Goal: Check status: Check status

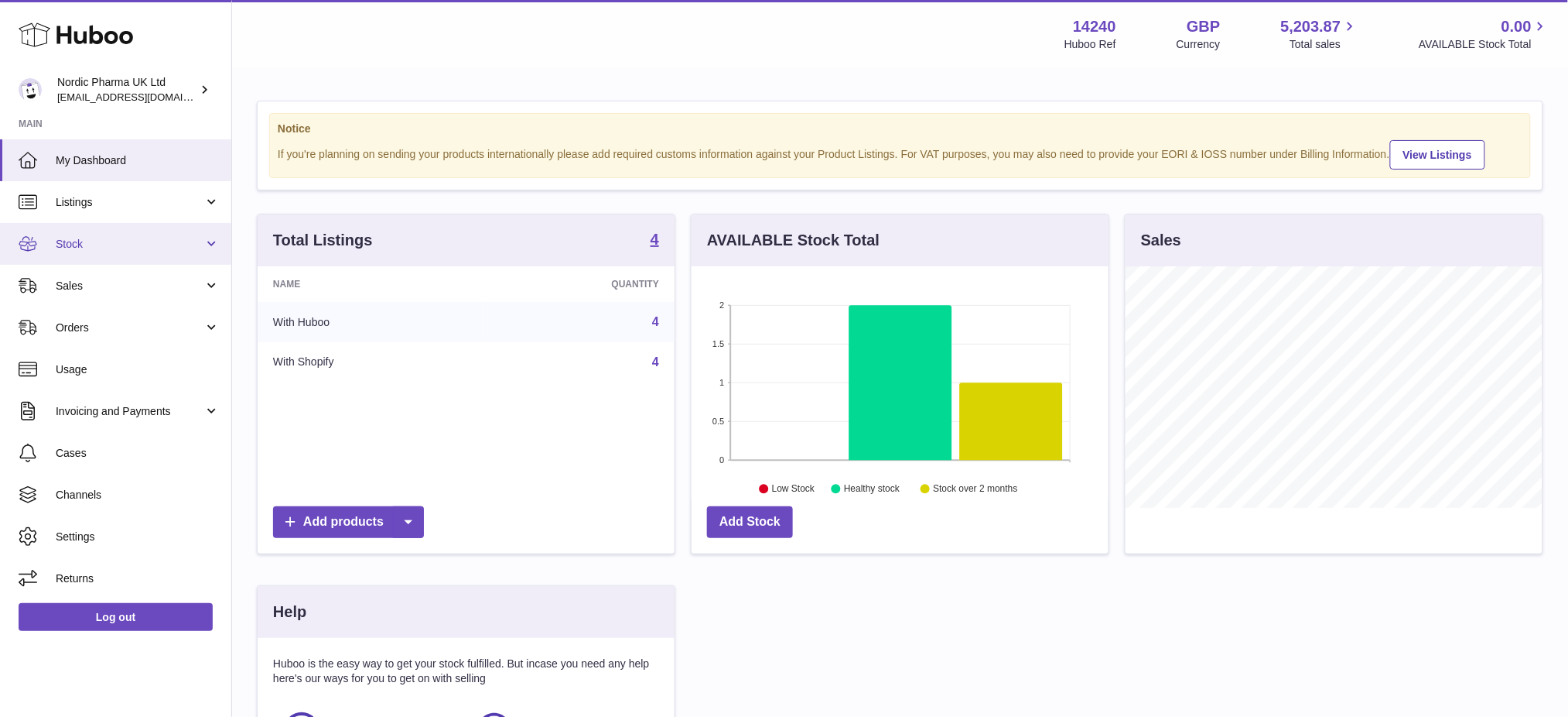
scroll to position [241, 417]
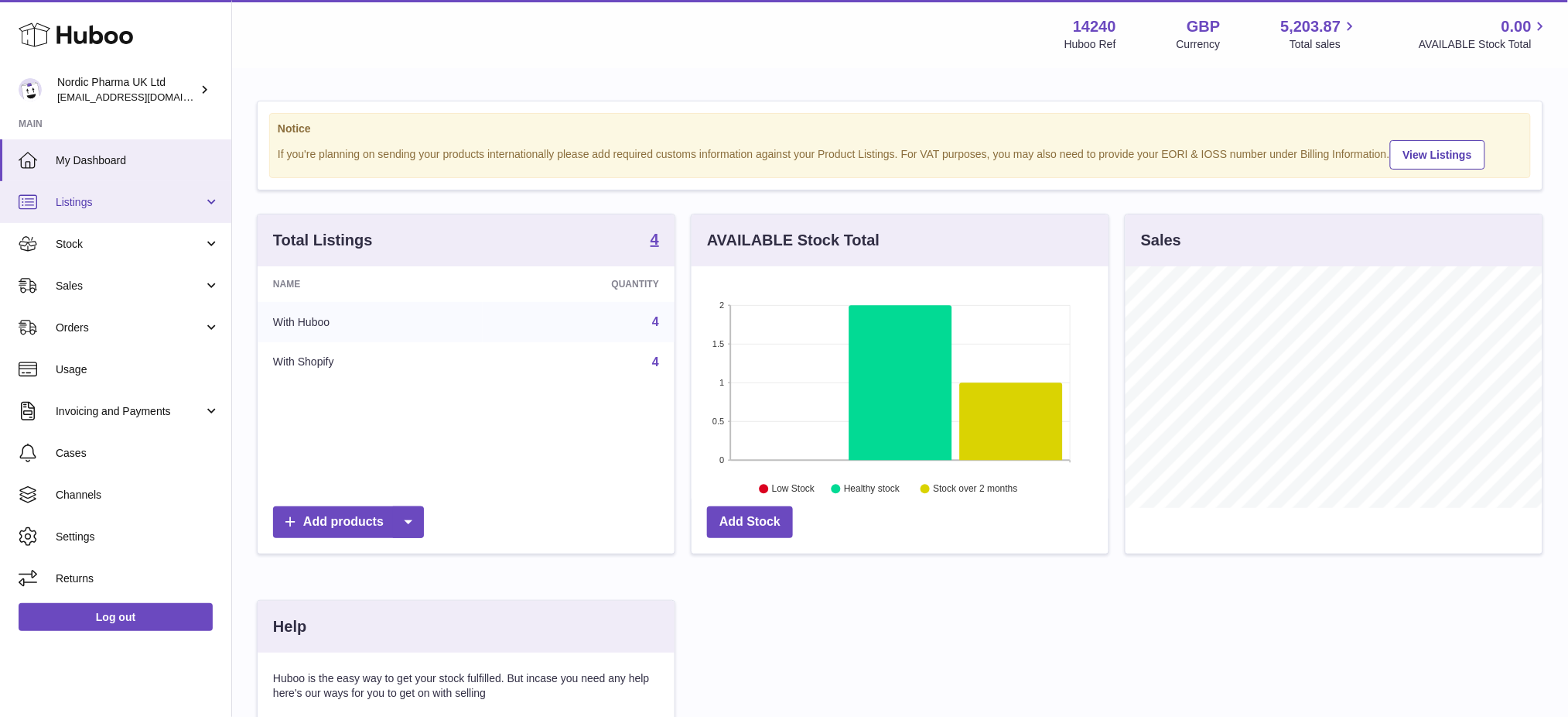
click at [106, 199] on span "Listings" at bounding box center [129, 202] width 148 height 15
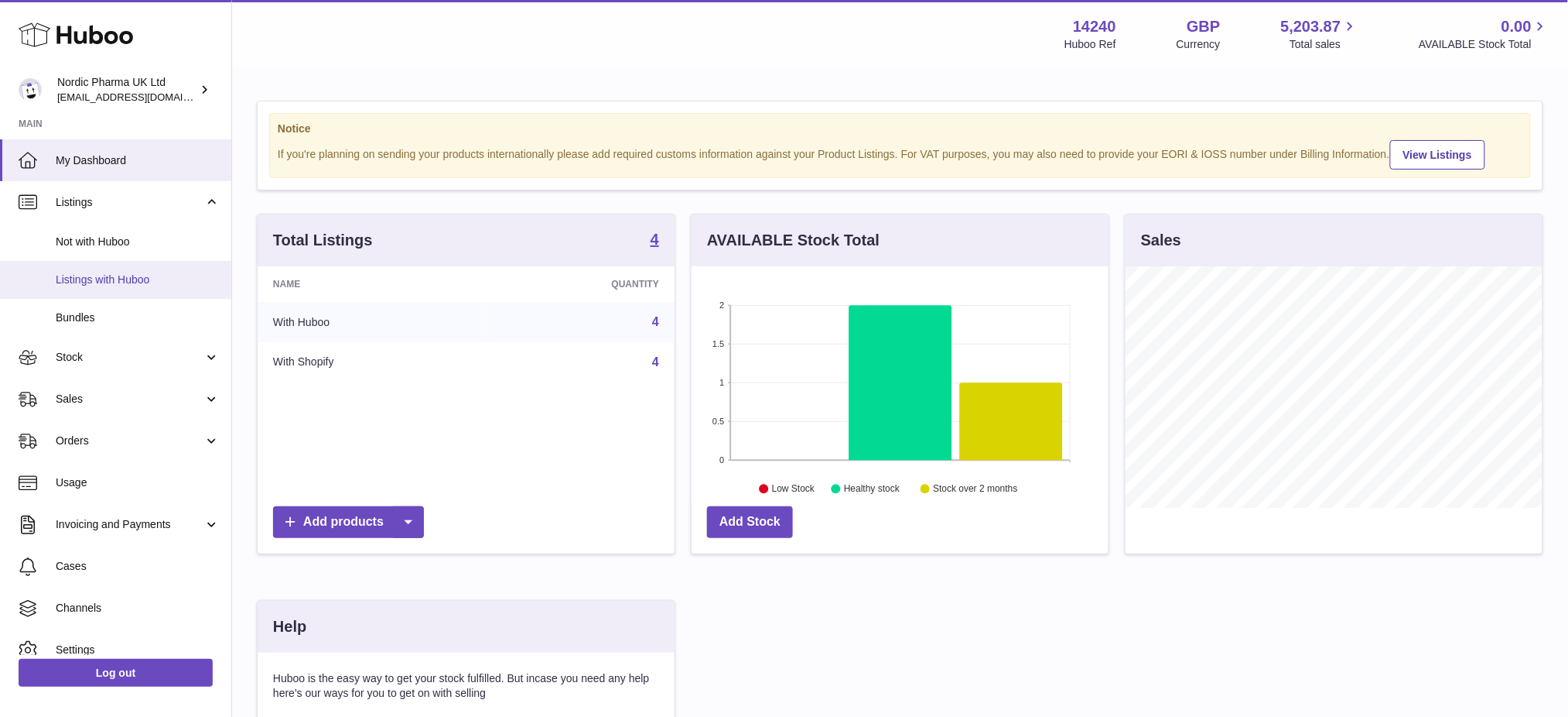
click at [105, 287] on link "Listings with Huboo" at bounding box center [116, 280] width 231 height 38
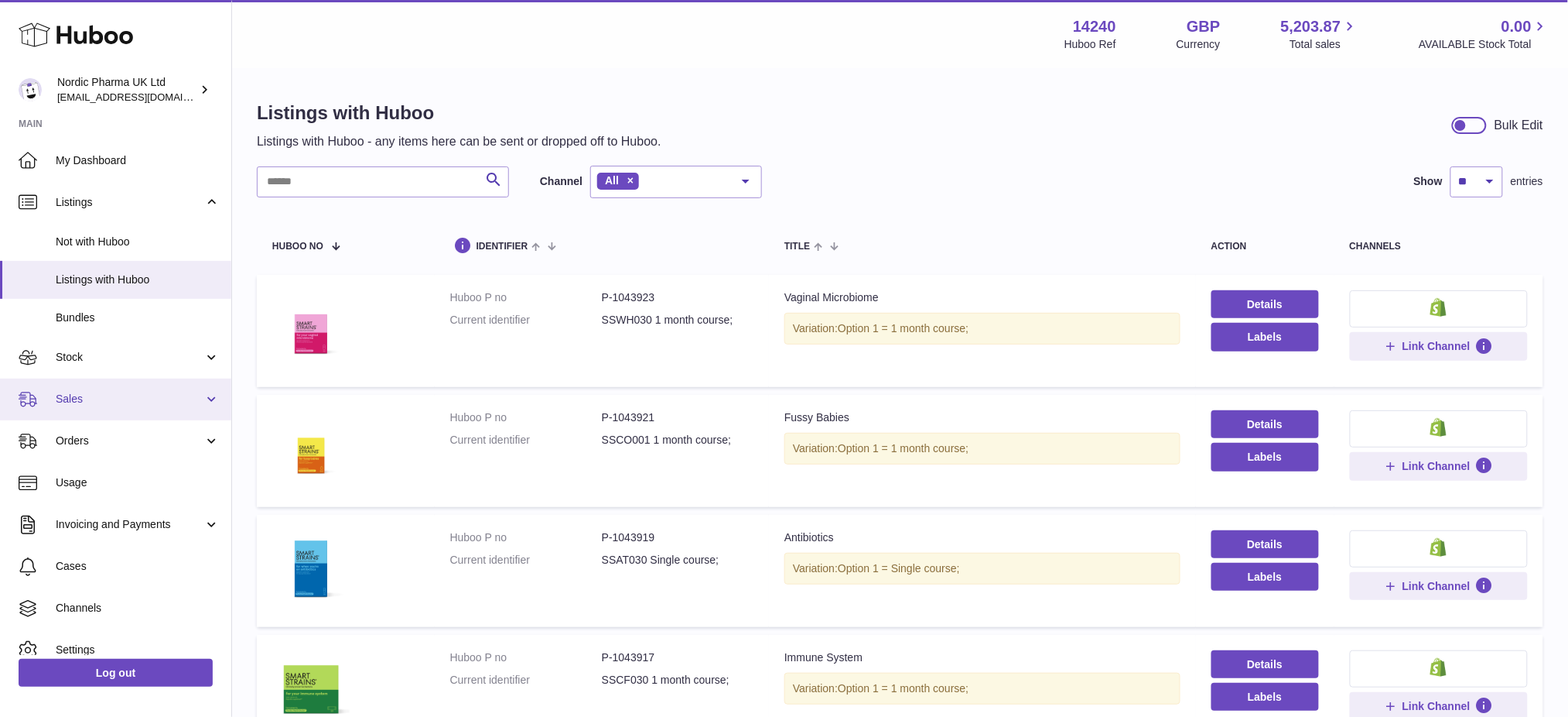
click at [81, 409] on link "Sales" at bounding box center [116, 399] width 231 height 42
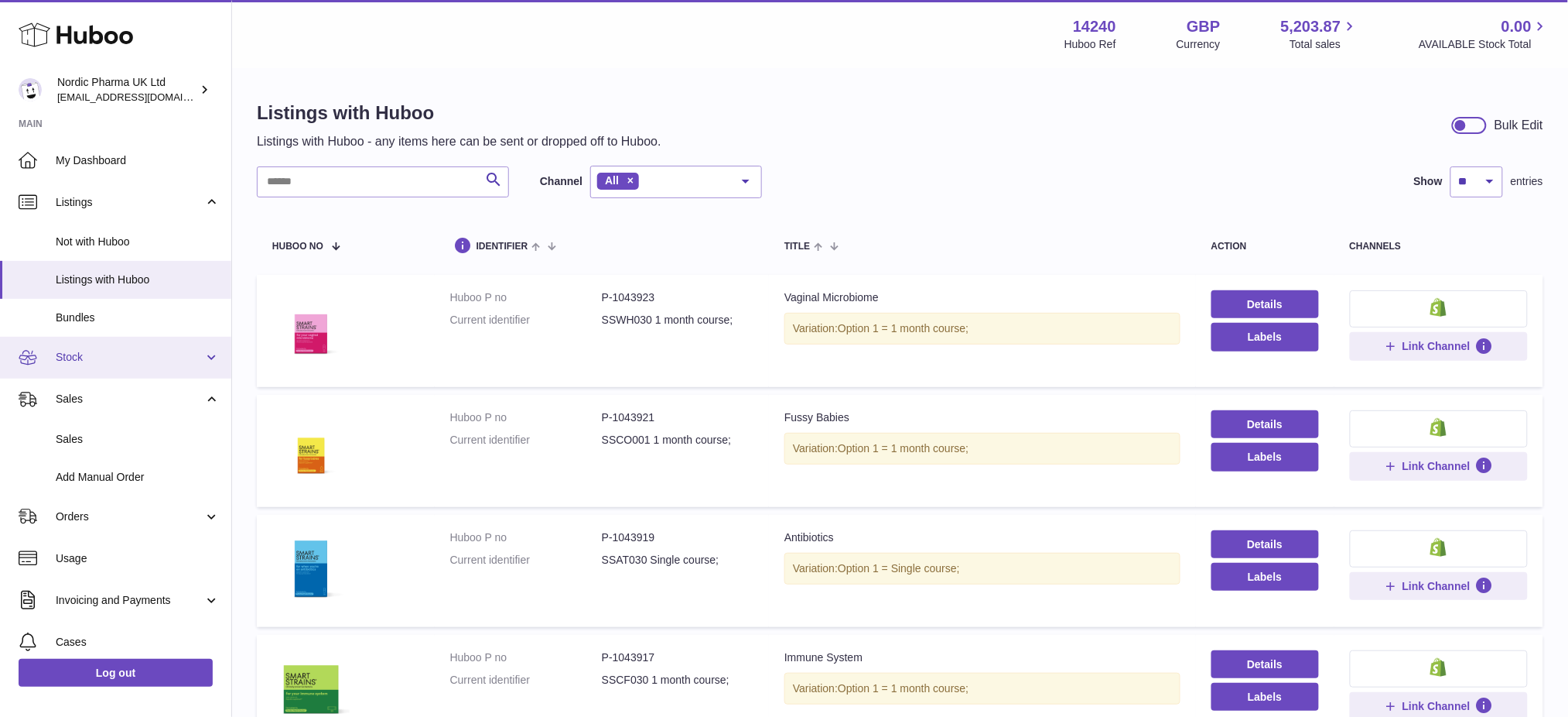
click at [86, 353] on span "Stock" at bounding box center [129, 357] width 148 height 15
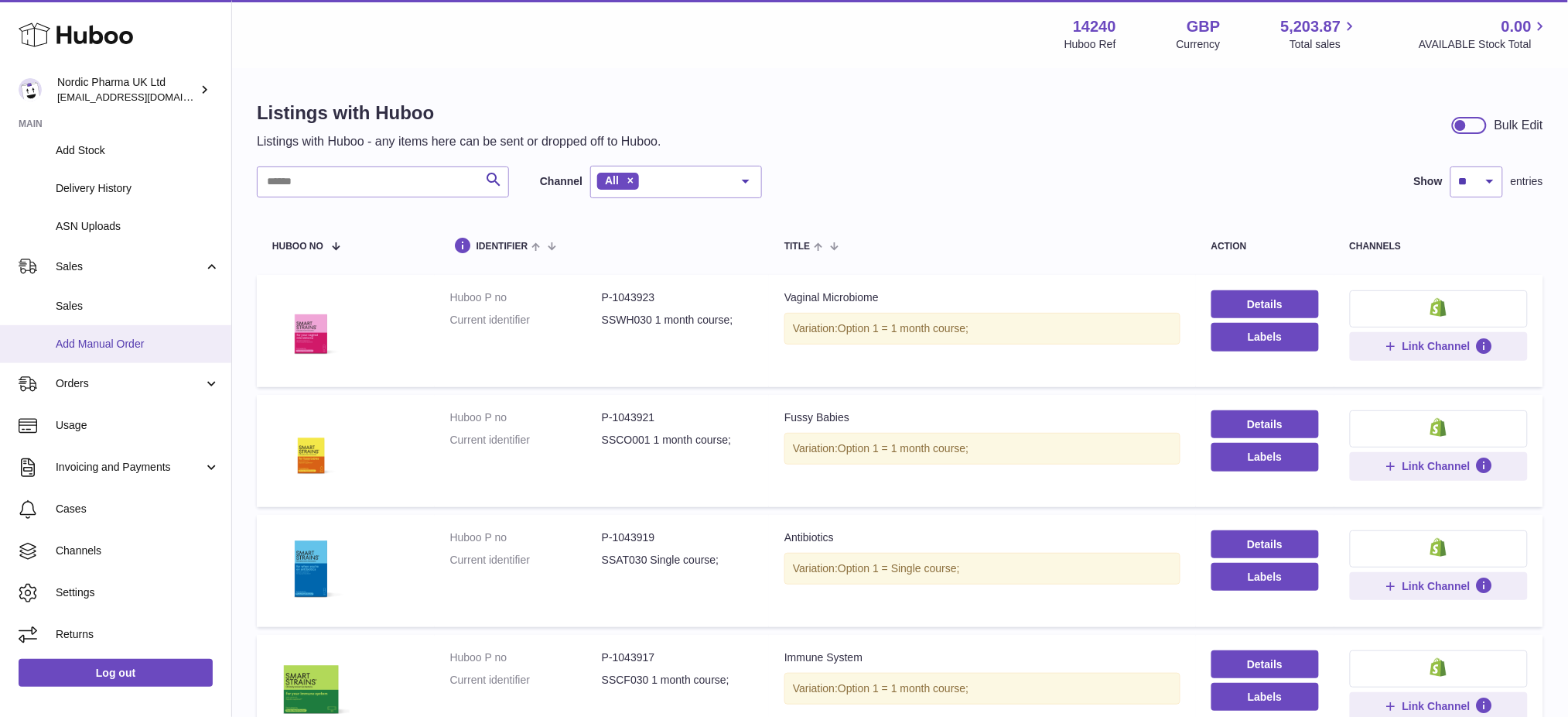
scroll to position [206, 0]
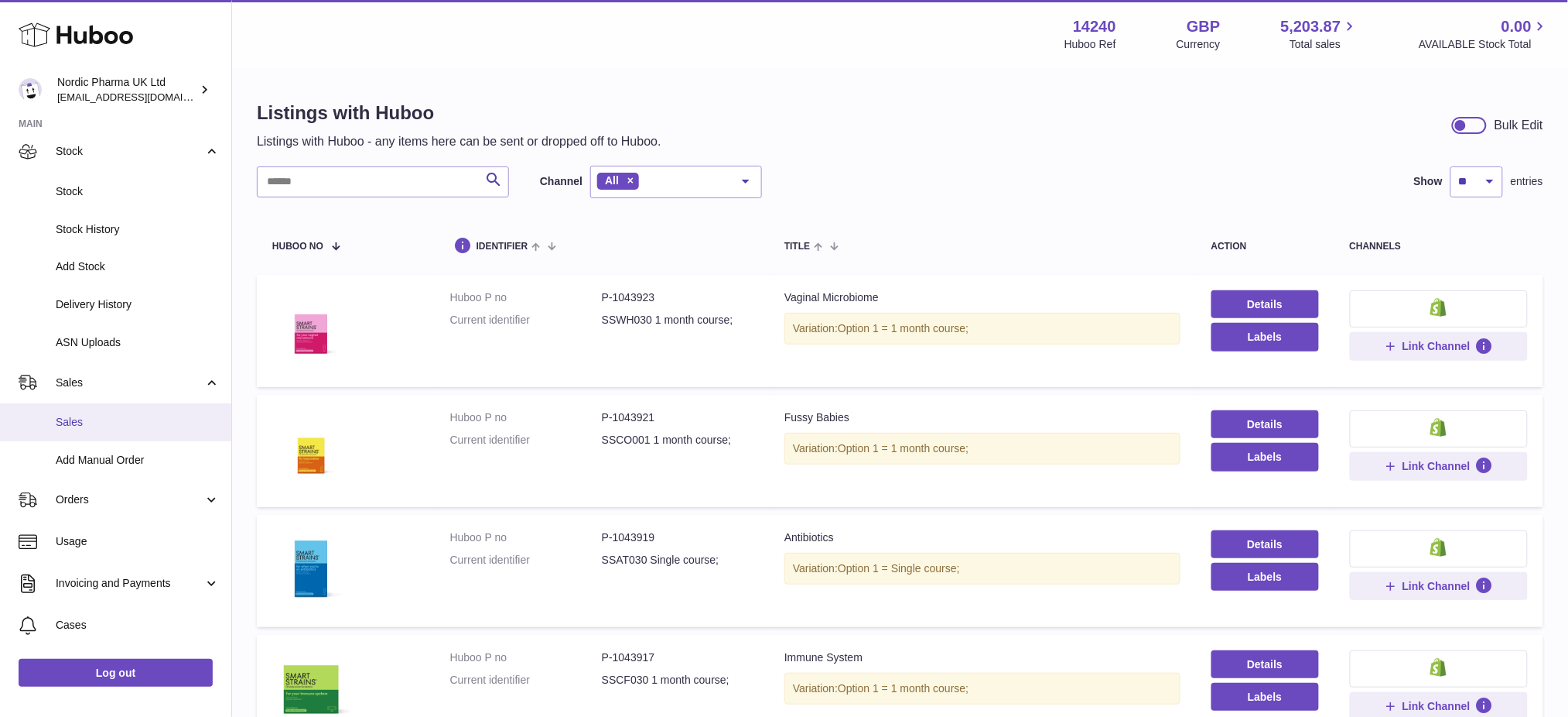
click at [119, 423] on span "Sales" at bounding box center [137, 422] width 164 height 15
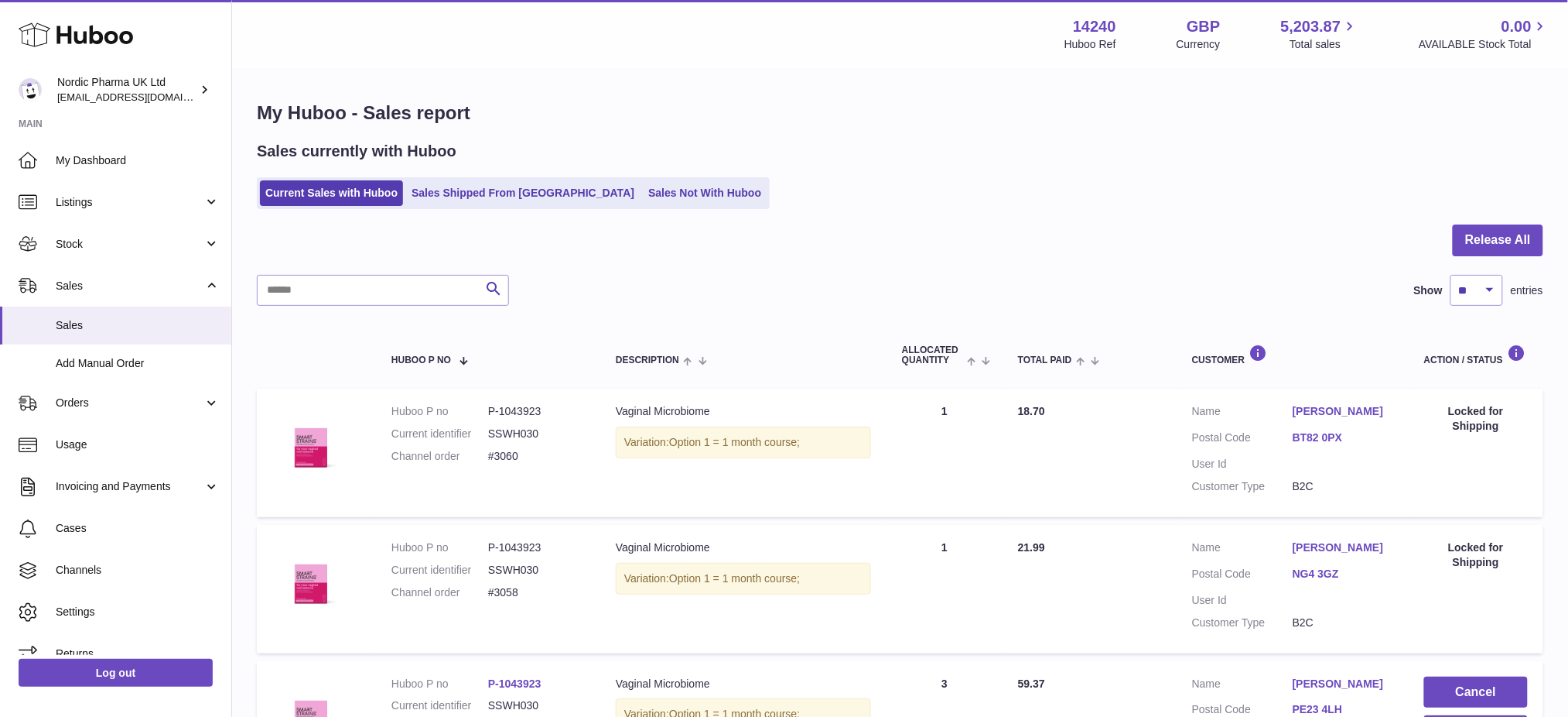
click at [489, 206] on ul "Current Sales with Huboo Sales Shipped From Huboo Sales Not With Huboo" at bounding box center [514, 192] width 513 height 32
click at [487, 189] on link "Sales Shipped From Huboo" at bounding box center [522, 193] width 234 height 25
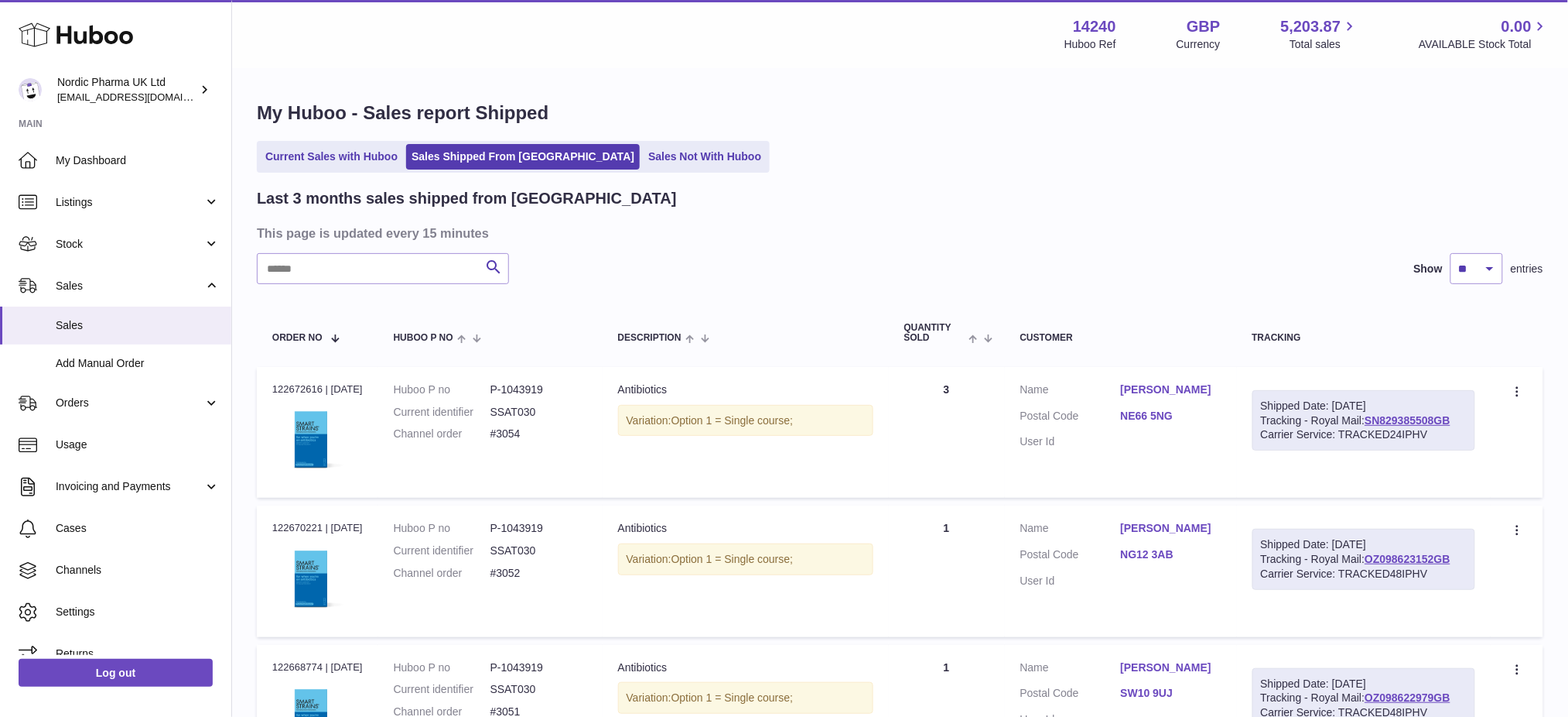
click at [633, 169] on ul "Current Sales with Huboo Sales Shipped From Huboo Sales Not With Huboo" at bounding box center [514, 156] width 513 height 32
click at [643, 157] on link "Sales Not With Huboo" at bounding box center [704, 156] width 123 height 25
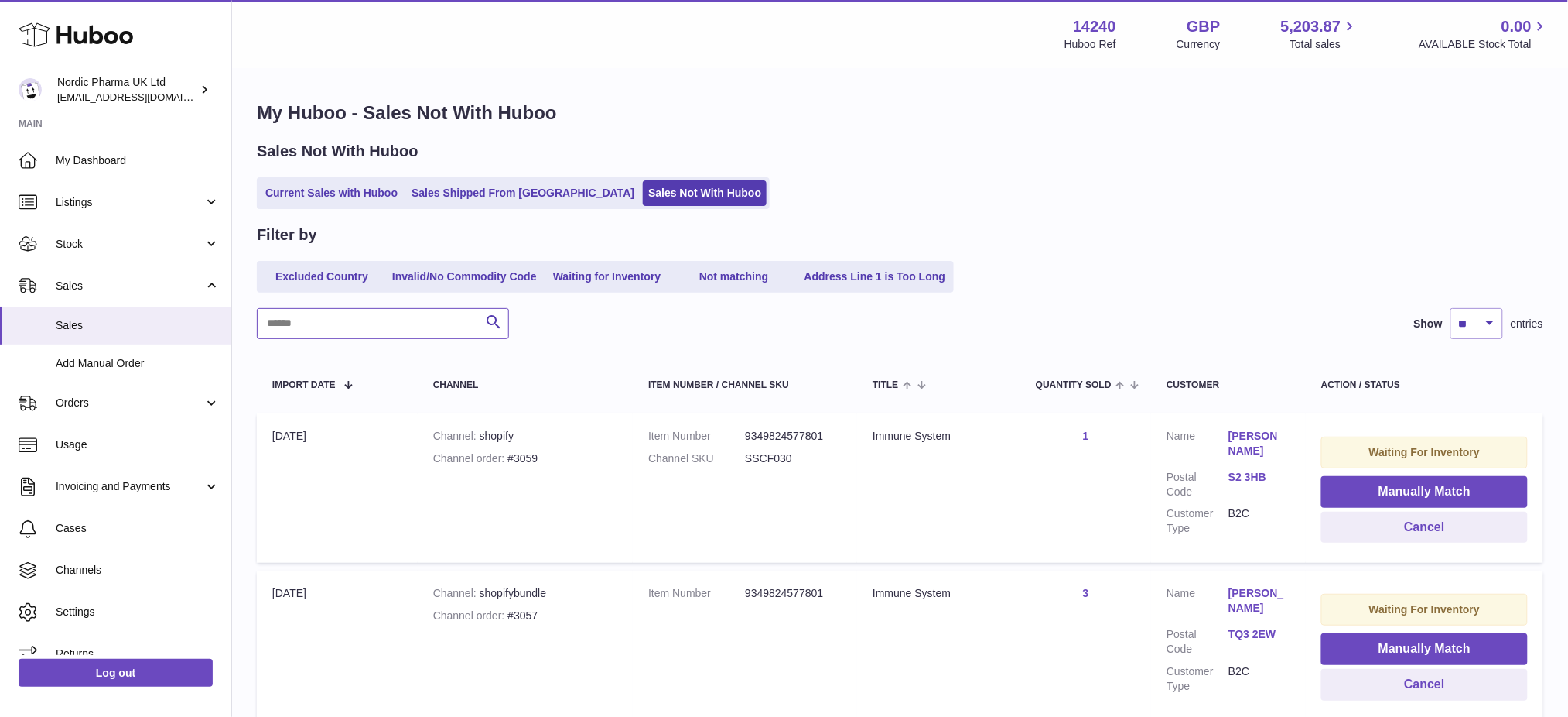
drag, startPoint x: 366, startPoint y: 327, endPoint x: 371, endPoint y: 303, distance: 24.5
click at [367, 325] on input "text" at bounding box center [384, 324] width 252 height 31
type input "****"
